Goal: Task Accomplishment & Management: Manage account settings

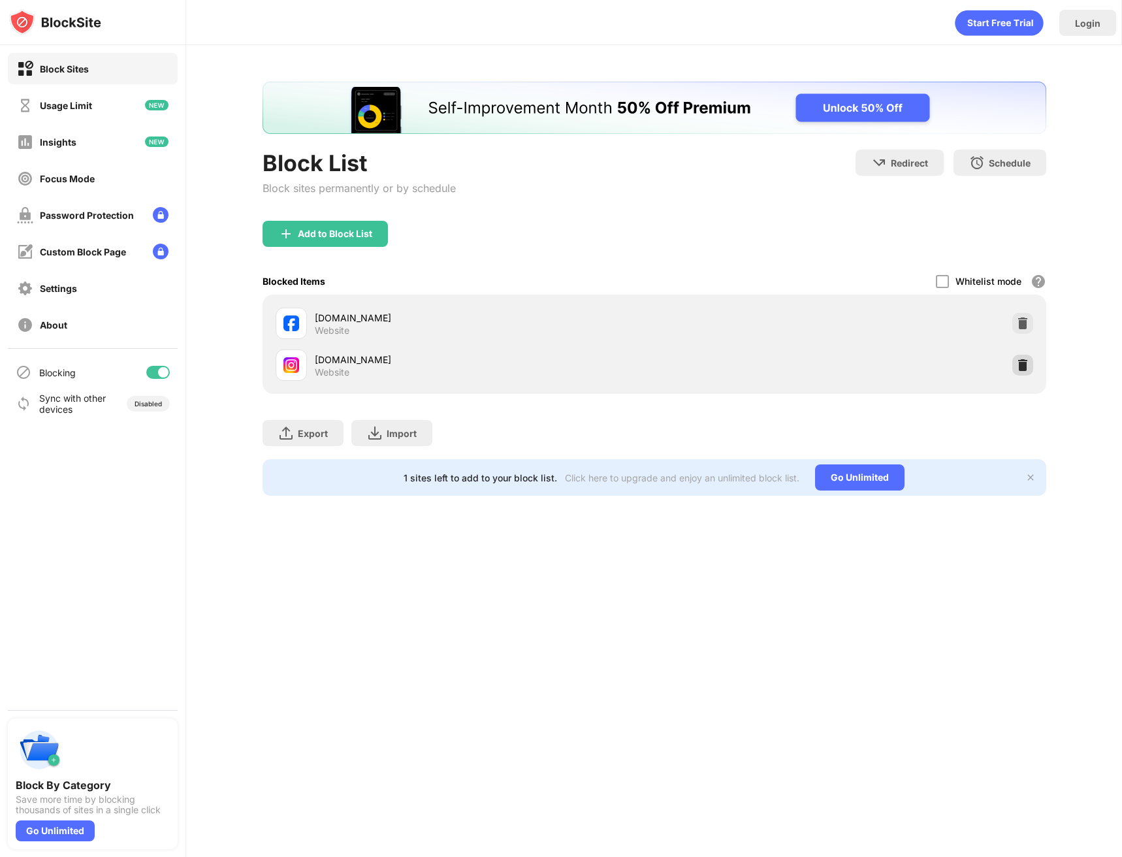
click at [1024, 371] on img at bounding box center [1023, 365] width 13 height 13
